Goal: Information Seeking & Learning: Learn about a topic

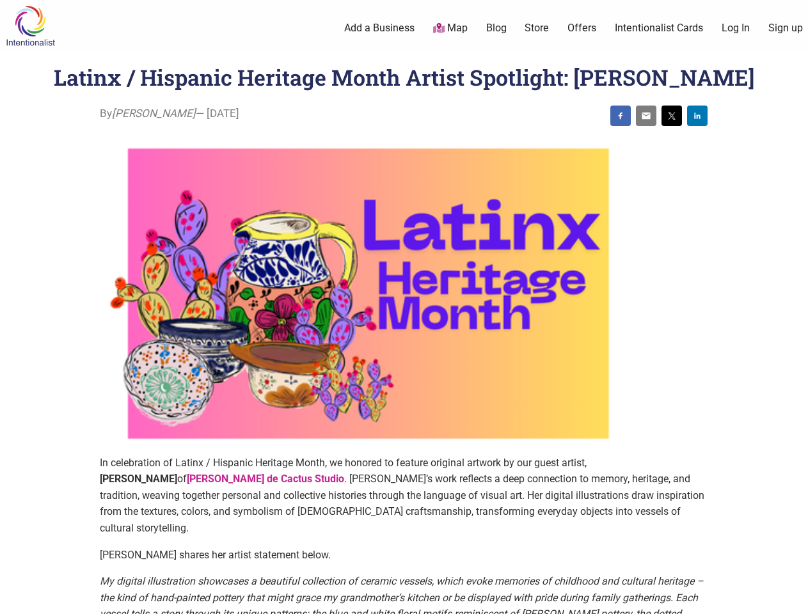
click at [404, 307] on img at bounding box center [368, 293] width 537 height 322
click at [620, 116] on img at bounding box center [620, 116] width 10 height 10
click at [646, 116] on img at bounding box center [646, 116] width 10 height 10
click at [672, 116] on img at bounding box center [672, 116] width 10 height 10
click at [697, 116] on img at bounding box center [697, 116] width 10 height 10
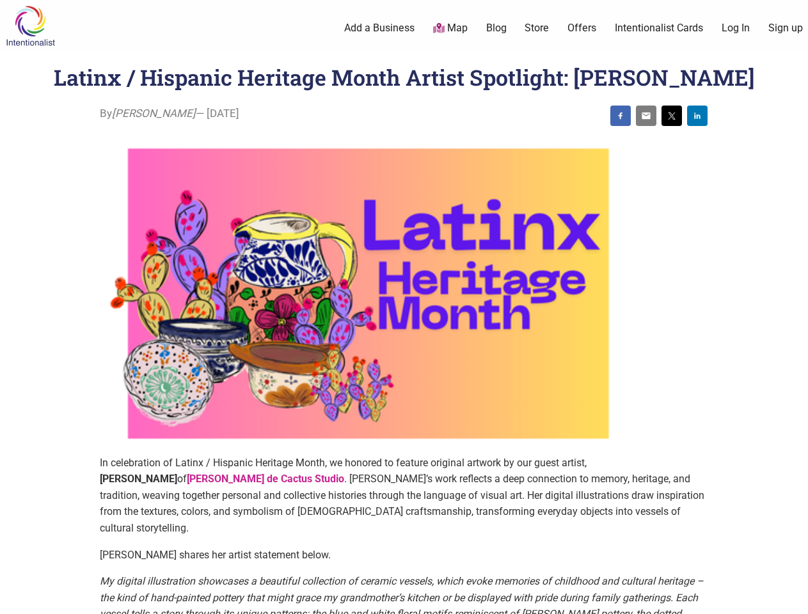
click at [793, 599] on icon at bounding box center [794, 598] width 14 height 16
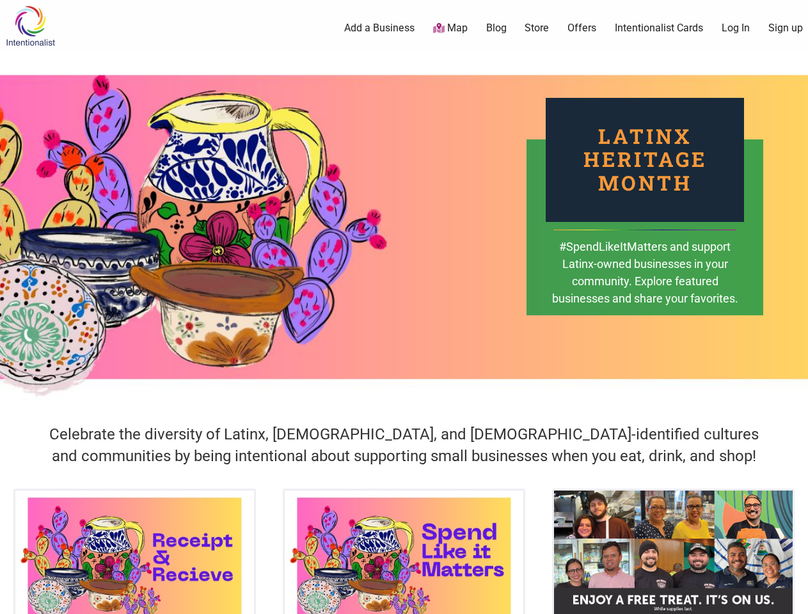
click at [404, 307] on div "Latinx Heritage Month #SpendLikeItMatters and support Latinx-owned businesses i…" at bounding box center [404, 227] width 808 height 352
click at [793, 599] on icon at bounding box center [794, 598] width 14 height 16
